Goal: Task Accomplishment & Management: Manage account settings

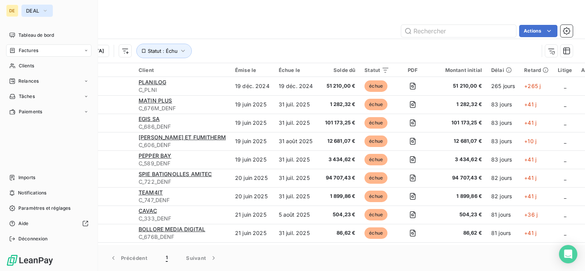
click at [31, 13] on span "DEAL" at bounding box center [32, 11] width 13 height 6
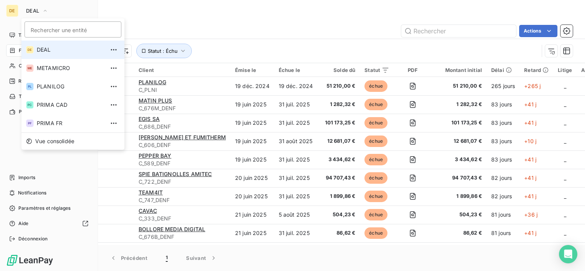
click at [51, 51] on span "DEAL" at bounding box center [71, 50] width 68 height 8
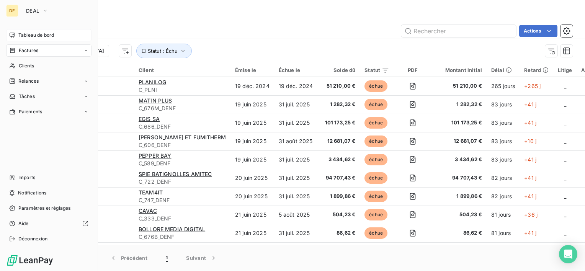
click at [50, 36] on span "Tableau de bord" at bounding box center [36, 35] width 36 height 7
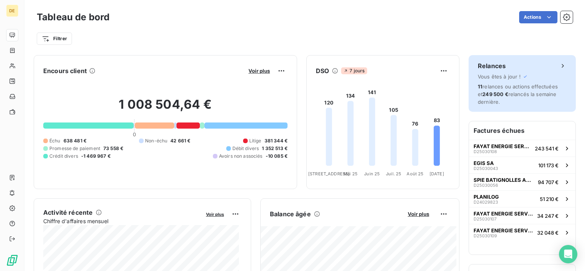
click at [505, 77] on span "Vous êtes à jour !" at bounding box center [499, 77] width 43 height 6
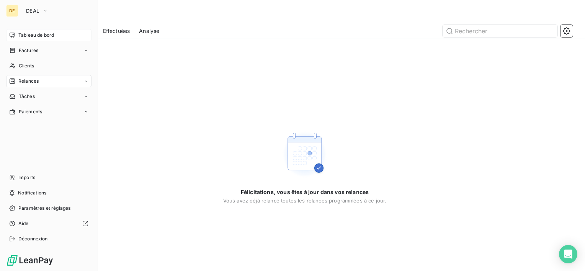
click at [20, 37] on span "Tableau de bord" at bounding box center [36, 35] width 36 height 7
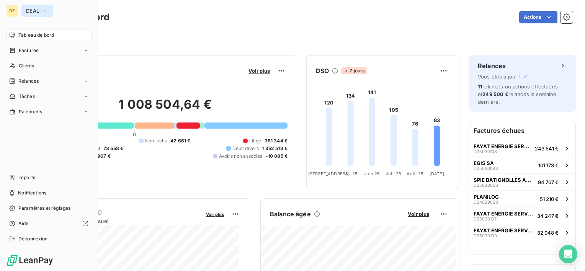
click at [33, 12] on span "DEAL" at bounding box center [32, 11] width 13 height 6
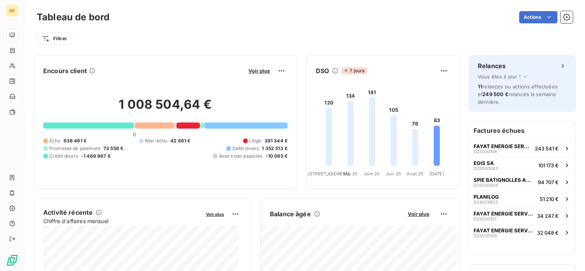
click at [163, 184] on div "Encours client Voir plus 1 008 504,64 € 0 Échu 638 481 € Non-échu 42 661 € Liti…" at bounding box center [165, 122] width 263 height 134
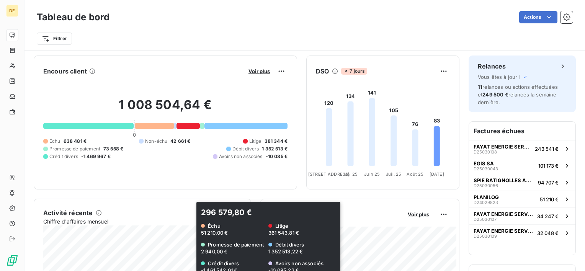
scroll to position [230, 0]
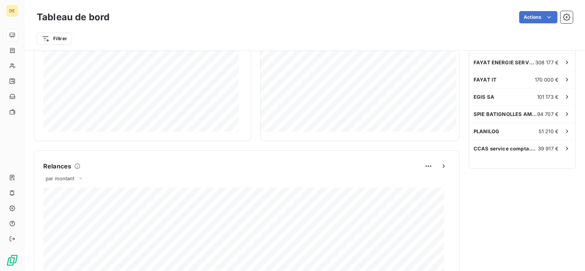
click at [512, 209] on div "Relances Vous êtes à jour ! 11 relances ou actions effectuées et 249 500 € rela…" at bounding box center [522, 165] width 107 height 679
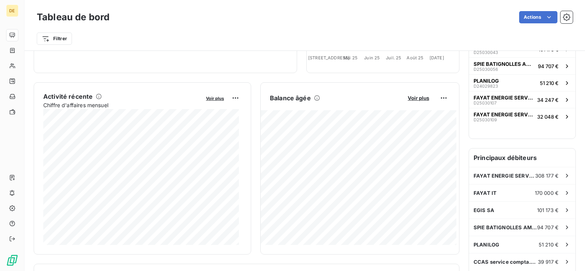
scroll to position [115, 0]
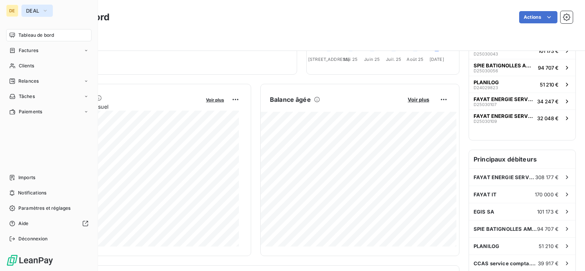
click at [30, 11] on span "DEAL" at bounding box center [32, 11] width 13 height 6
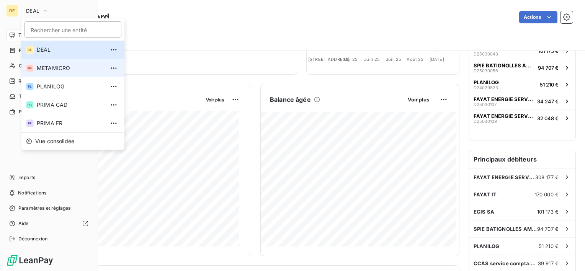
click at [51, 74] on li "ME METAMICRO" at bounding box center [72, 68] width 103 height 18
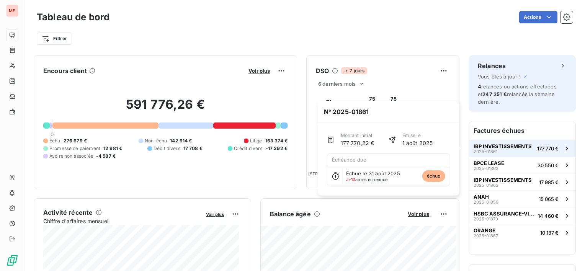
click at [481, 149] on span "IBP INVESTISSEMENTS" at bounding box center [503, 146] width 58 height 6
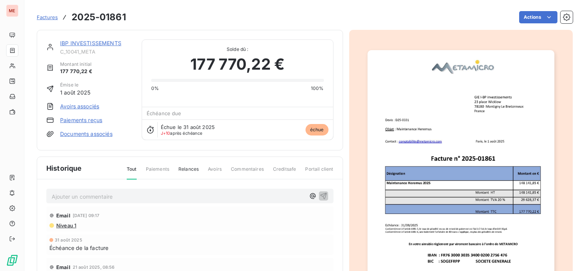
click at [98, 45] on link "IBP INVESTISSEMENTS" at bounding box center [90, 43] width 61 height 7
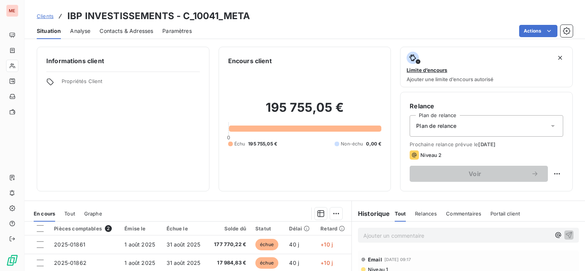
scroll to position [38, 0]
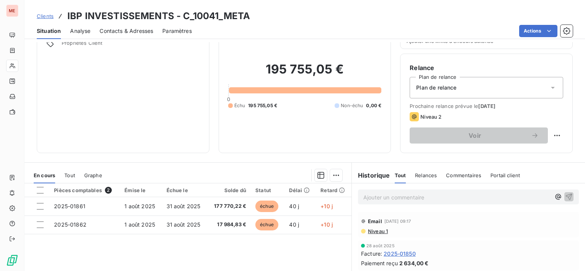
click at [124, 29] on span "Contacts & Adresses" at bounding box center [127, 31] width 54 height 8
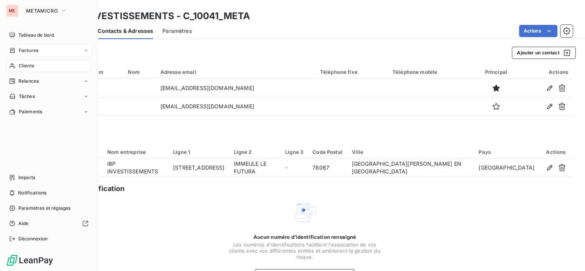
click at [25, 51] on span "Factures" at bounding box center [29, 50] width 20 height 7
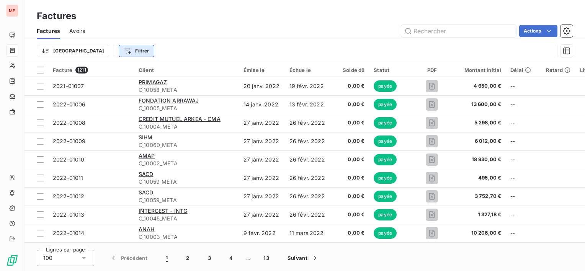
click at [98, 51] on html "ME Factures Factures Avoirs Actions Trier Filtrer Facture 1211 Client Émise le …" at bounding box center [292, 135] width 585 height 271
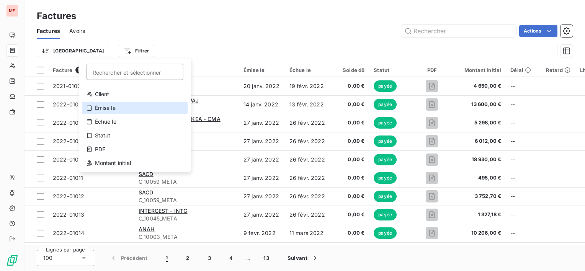
click at [111, 108] on div "Émise le" at bounding box center [135, 108] width 106 height 12
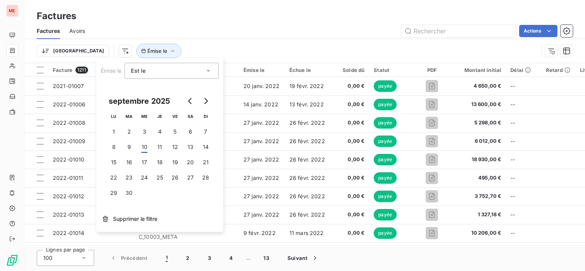
click at [149, 74] on div "Est le" at bounding box center [168, 70] width 74 height 11
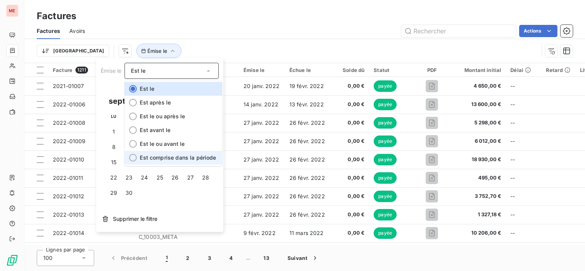
click at [155, 155] on span "Est comprise dans la période" at bounding box center [178, 157] width 76 height 7
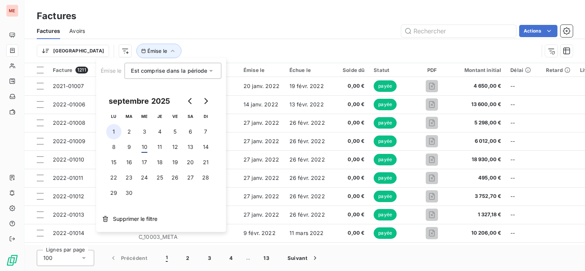
click at [114, 133] on button "1" at bounding box center [113, 131] width 15 height 15
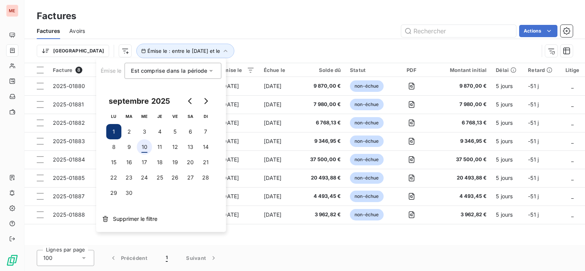
click at [145, 147] on button "10" at bounding box center [144, 146] width 15 height 15
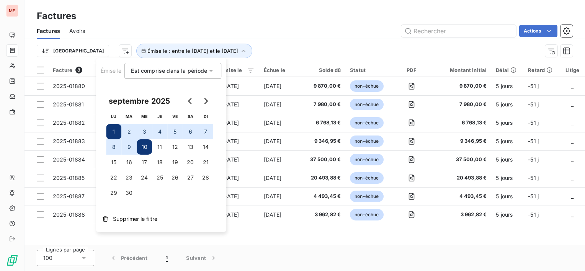
click at [447, 250] on div "Lignes par page 100 Précédent 1 Suivant" at bounding box center [305, 258] width 561 height 26
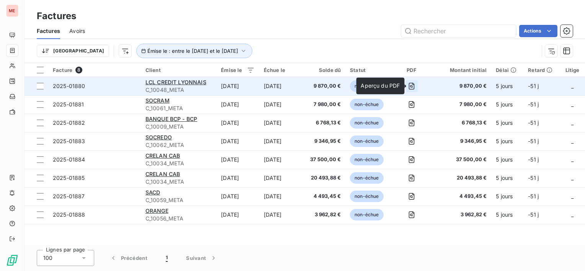
click at [413, 85] on icon "button" at bounding box center [412, 86] width 8 height 8
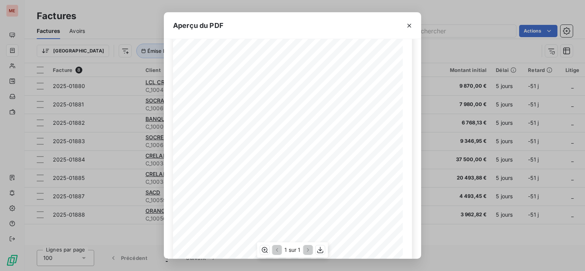
scroll to position [115, 0]
click at [408, 25] on icon "button" at bounding box center [410, 26] width 8 height 8
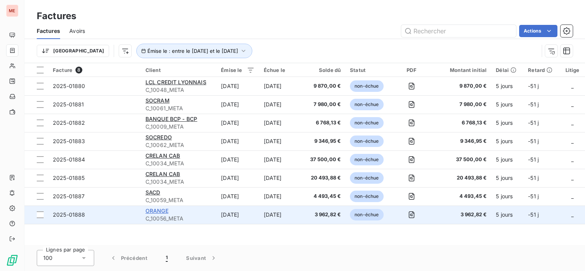
click at [161, 209] on span "ORANGE" at bounding box center [157, 211] width 23 height 7
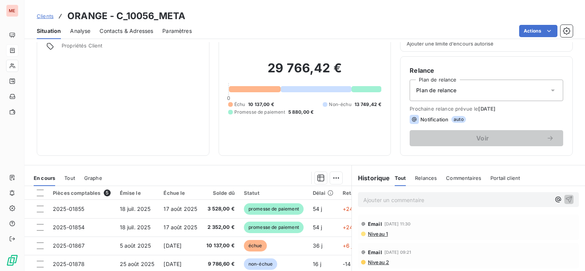
scroll to position [77, 0]
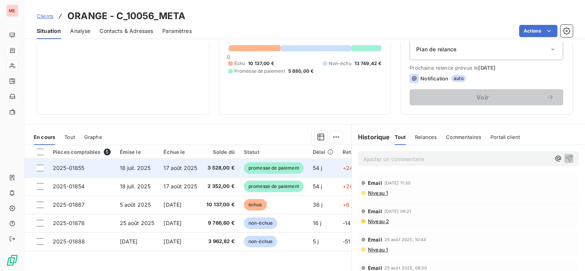
click at [183, 168] on span "17 août 2025" at bounding box center [181, 168] width 34 height 7
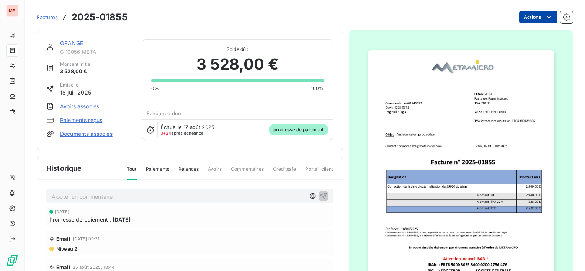
click at [530, 16] on html "ME Factures 2025-01855 Actions ORANGE C_10056_META Montant initial 3 528,00 € É…" at bounding box center [292, 135] width 585 height 271
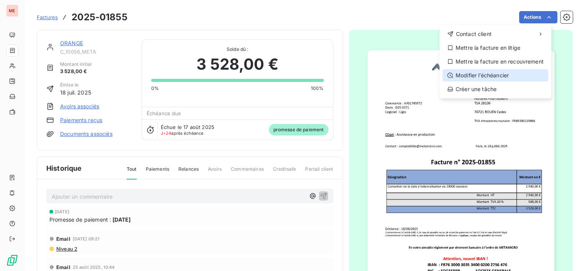
click at [499, 76] on div "Modifier l’échéancier" at bounding box center [496, 75] width 106 height 12
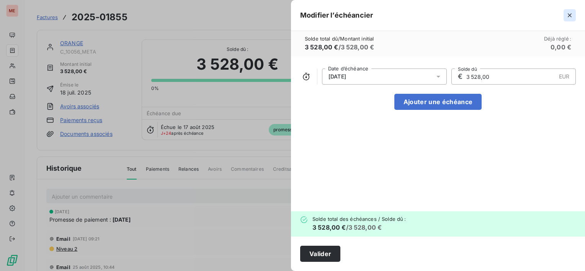
click at [564, 18] on button "button" at bounding box center [570, 15] width 12 height 12
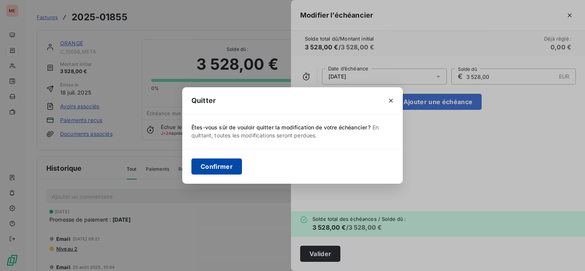
click at [207, 164] on button "Confirmer" at bounding box center [216, 167] width 51 height 16
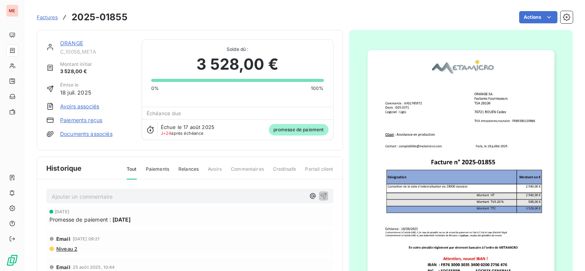
click at [74, 43] on link "ORANGE" at bounding box center [71, 43] width 23 height 7
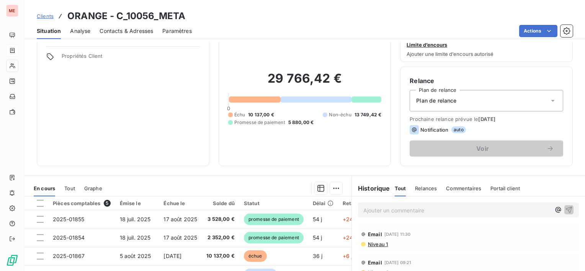
scroll to position [38, 0]
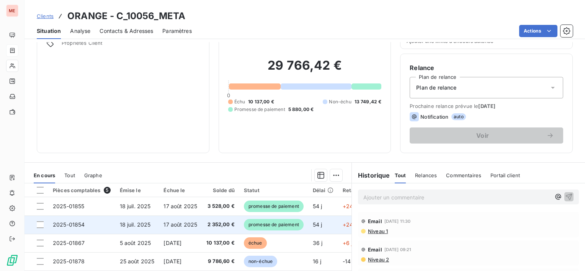
click at [246, 222] on span "promesse de paiement" at bounding box center [274, 224] width 60 height 11
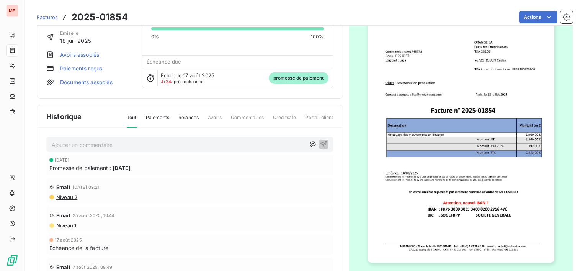
scroll to position [75, 0]
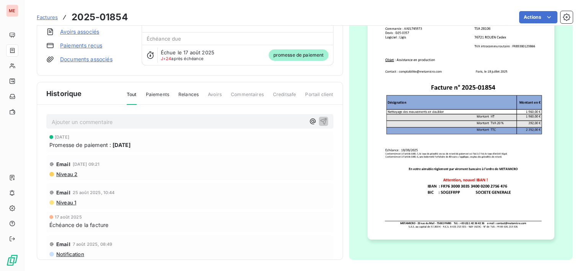
click at [168, 141] on div "Promesse de paiement : [DATE]" at bounding box center [189, 145] width 281 height 8
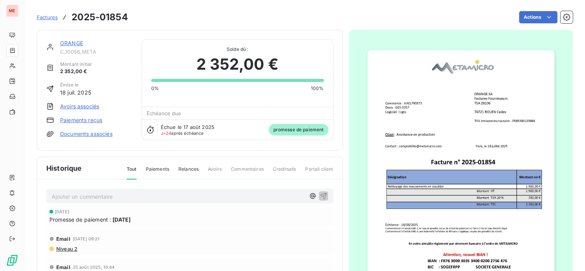
click at [73, 41] on link "ORANGE" at bounding box center [71, 43] width 23 height 7
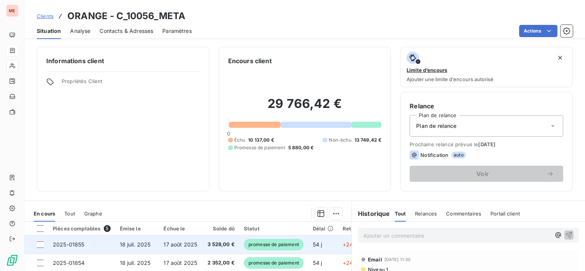
scroll to position [77, 0]
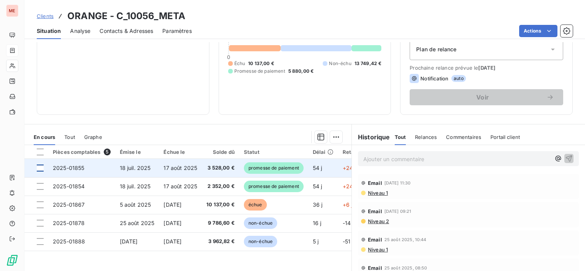
click at [42, 168] on div at bounding box center [40, 168] width 7 height 7
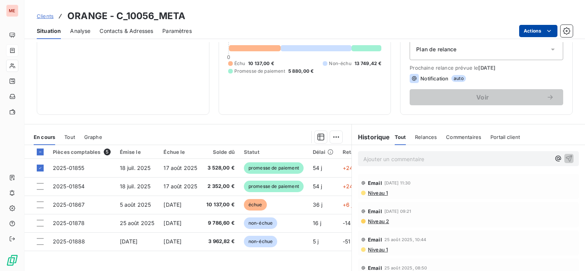
click at [539, 32] on html "ME Clients ORANGE - C_10056_META Situation Analyse Contacts & Adresses Paramètr…" at bounding box center [292, 135] width 585 height 271
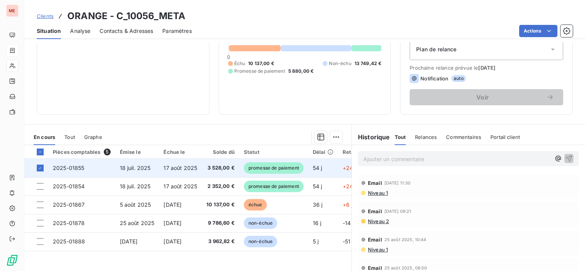
click at [185, 169] on html "ME Clients ORANGE - C_10056_META Situation Analyse Contacts & Adresses Paramètr…" at bounding box center [292, 135] width 585 height 271
click at [179, 168] on span "17 août 2025" at bounding box center [181, 168] width 34 height 7
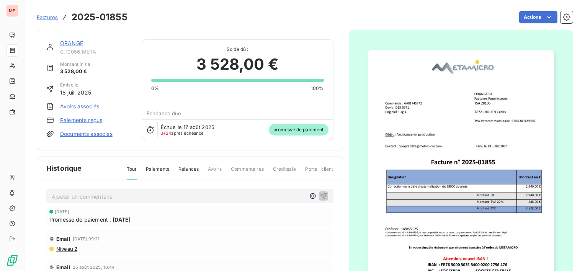
click at [540, 17] on html "ME Factures 2025-01855 Actions ORANGE C_10056_META Montant initial 3 528,00 € É…" at bounding box center [292, 135] width 585 height 271
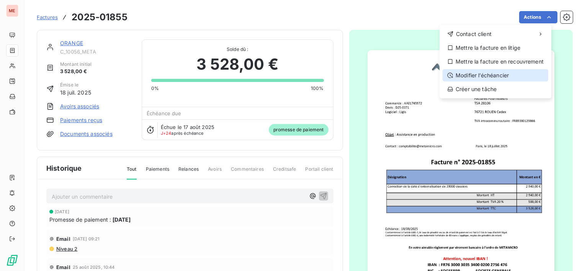
click at [501, 74] on div "Modifier l’échéancier" at bounding box center [496, 75] width 106 height 12
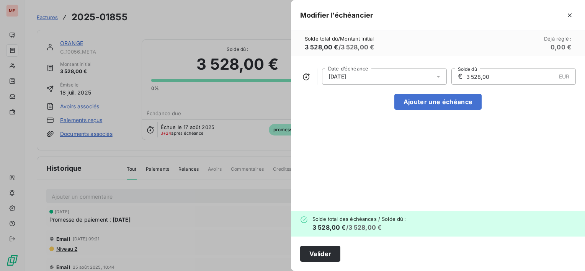
click at [440, 77] on icon at bounding box center [439, 77] width 8 height 8
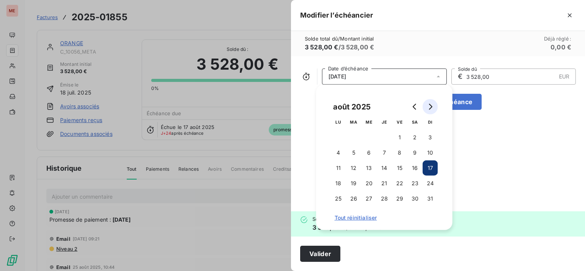
click at [429, 103] on button "Go to next month" at bounding box center [430, 106] width 15 height 15
click at [371, 137] on button "1" at bounding box center [368, 137] width 15 height 15
click at [245, 49] on div at bounding box center [292, 135] width 585 height 271
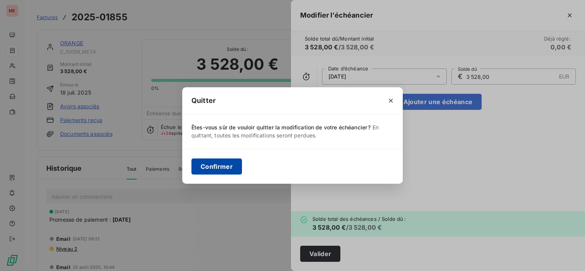
click at [228, 168] on button "Confirmer" at bounding box center [216, 167] width 51 height 16
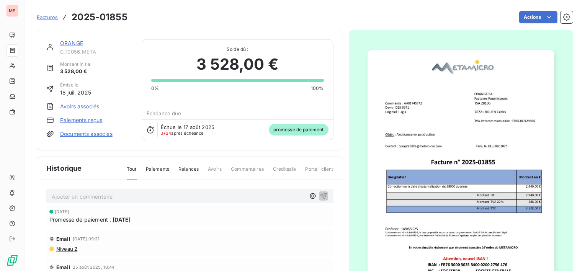
click at [68, 38] on div "ORANGE C_10056_META Montant initial 3 528,00 € Émise le 18 juil. 2025 Avoirs as…" at bounding box center [190, 90] width 306 height 121
click at [70, 41] on link "ORANGE" at bounding box center [71, 43] width 23 height 7
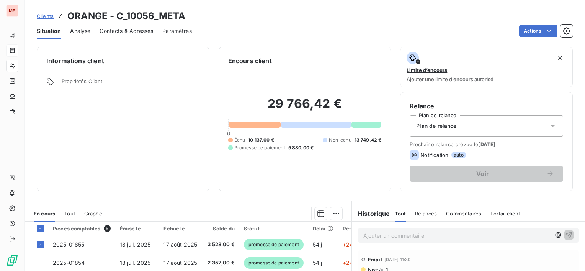
click at [70, 44] on div "Informations client Propriétés Client Encours client 29 766,42 € 0 Échu 10 137,…" at bounding box center [305, 156] width 561 height 229
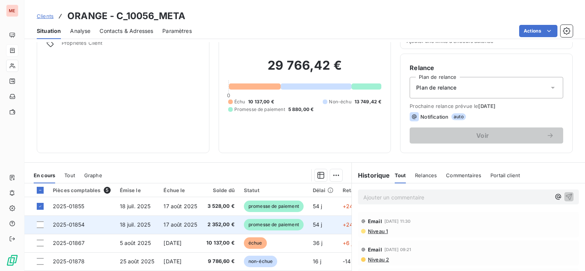
scroll to position [77, 0]
